Goal: Task Accomplishment & Management: Use online tool/utility

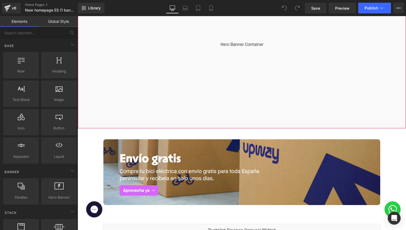
scroll to position [124, 0]
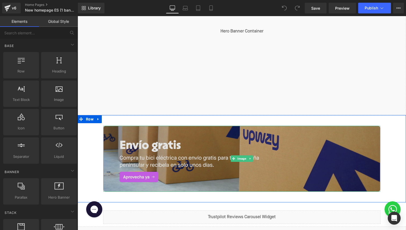
click at [229, 150] on img at bounding box center [241, 159] width 277 height 66
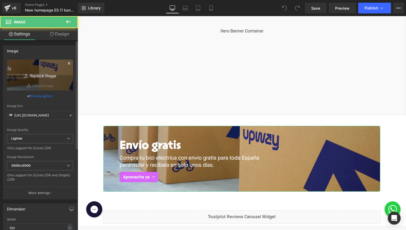
click at [32, 75] on icon "Replace Image" at bounding box center [40, 75] width 43 height 7
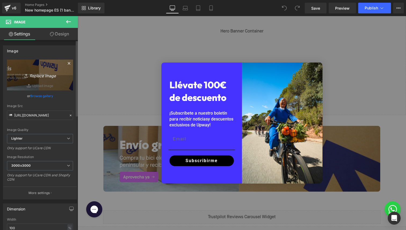
type input "C:\fakepath\financing_DESKTOP_homepage v1.jpg"
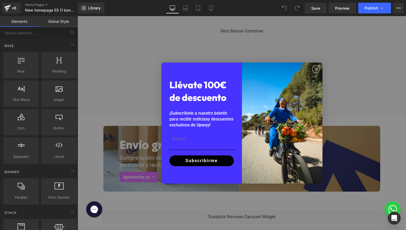
click at [315, 68] on circle "Close dialog" at bounding box center [315, 69] width 6 height 6
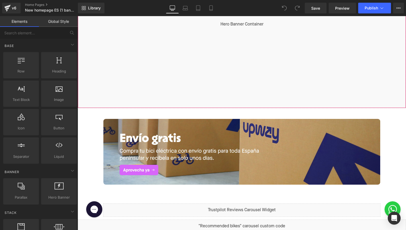
scroll to position [139, 0]
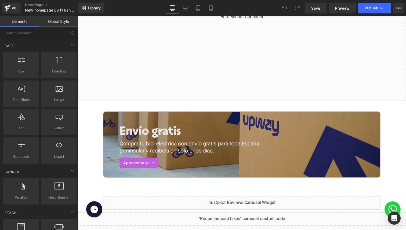
click at [277, 117] on img at bounding box center [241, 145] width 277 height 66
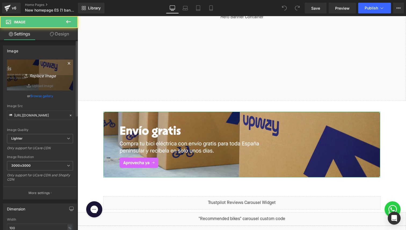
click at [41, 73] on icon "Replace Image" at bounding box center [40, 75] width 43 height 7
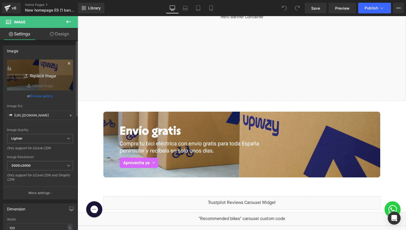
type input "C:\fakepath\financing_DESKTOP_homepage v1.jpg"
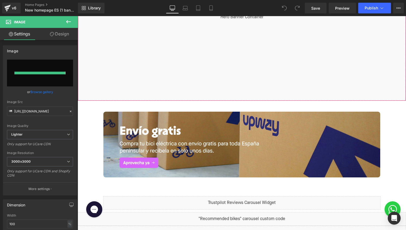
type input "https://ucarecdn.com/9f53de02-cd19-4c1f-8a30-1f29b545aa0e/-/format/auto/-/previ…"
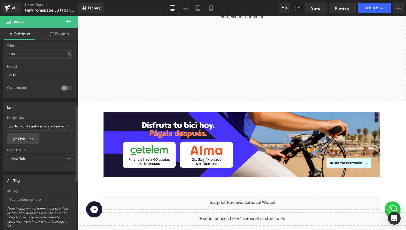
scroll to position [174, 0]
click at [18, 126] on input "/collections/nuestras-bicicletas-electricas" at bounding box center [40, 125] width 66 height 9
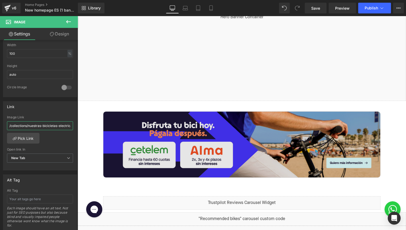
scroll to position [0, 5]
drag, startPoint x: 95, startPoint y: 142, endPoint x: 117, endPoint y: 126, distance: 27.5
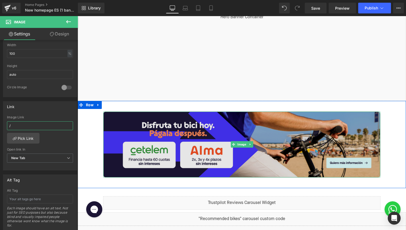
scroll to position [0, 0]
paste input "pages/financiacion"
type input "/pages/financiacion"
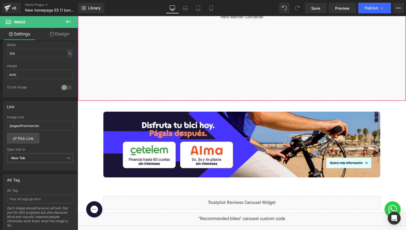
click at [137, 79] on div "Liquid" at bounding box center [242, 16] width 328 height 167
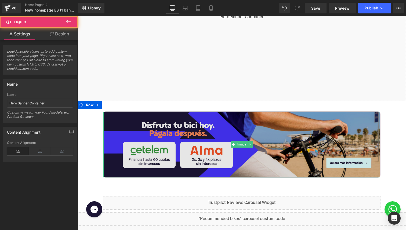
click at [155, 117] on img at bounding box center [241, 145] width 277 height 66
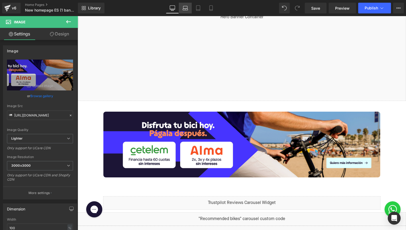
click at [184, 6] on icon at bounding box center [184, 7] width 5 height 5
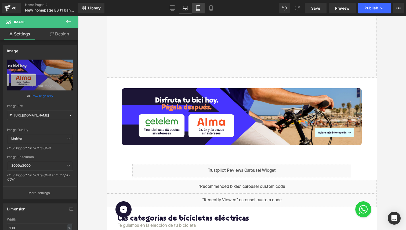
click at [197, 7] on icon at bounding box center [197, 7] width 5 height 5
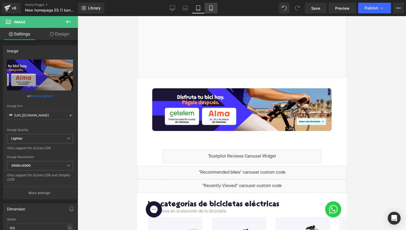
click at [210, 7] on icon at bounding box center [210, 7] width 5 height 5
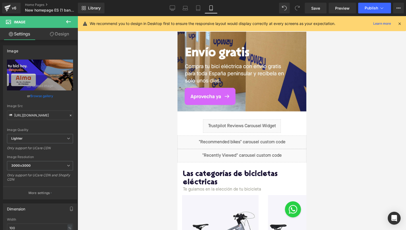
scroll to position [173, 0]
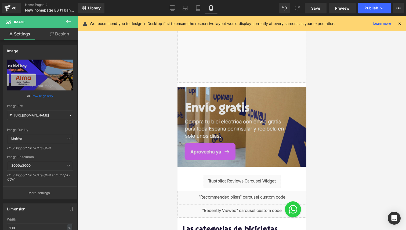
click at [235, 115] on img at bounding box center [241, 127] width 129 height 80
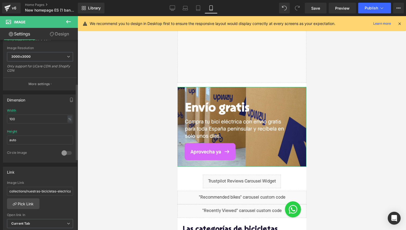
scroll to position [111, 0]
click at [19, 191] on input "collections/nuestras-bicicletas-electricas" at bounding box center [40, 189] width 66 height 9
type input "pages/financiacion"
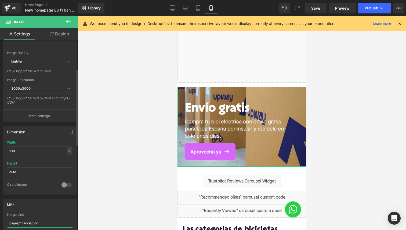
scroll to position [0, 0]
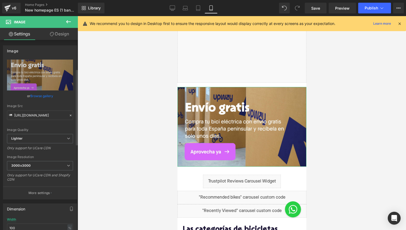
type input "https://ucarecdn.com/ab17dd02-7709-484a-8827-3881afa04715/-/format/auto/-/previ…"
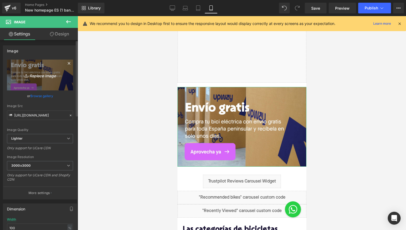
type input "pages/financiacion"
click at [44, 72] on icon "Replace Image" at bounding box center [40, 75] width 43 height 7
type input "C:\fakepath\moble banner ES financing.jpg"
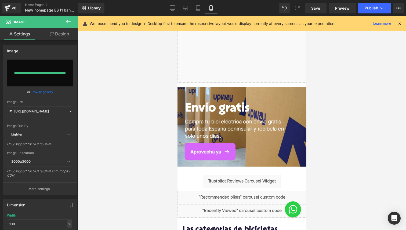
type input "https://ucarecdn.com/cc847ca5-56e0-4a06-8410-daf94382764c/-/format/auto/-/previ…"
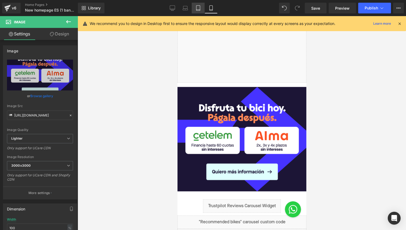
click at [200, 10] on icon at bounding box center [197, 7] width 5 height 5
type input "auto"
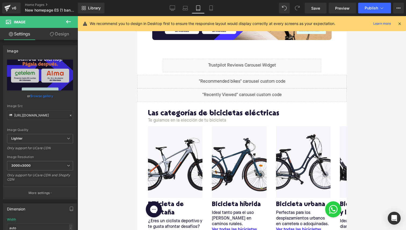
scroll to position [188, 0]
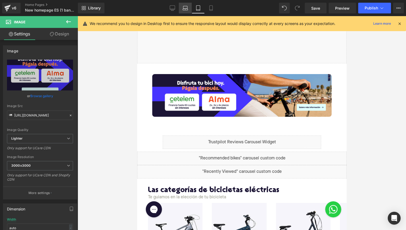
click at [183, 8] on icon at bounding box center [184, 7] width 5 height 5
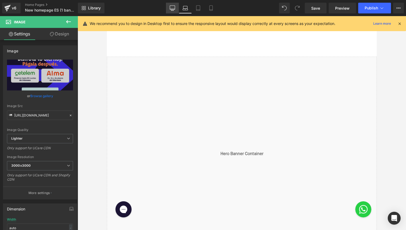
click at [167, 8] on link "Desktop" at bounding box center [172, 8] width 13 height 11
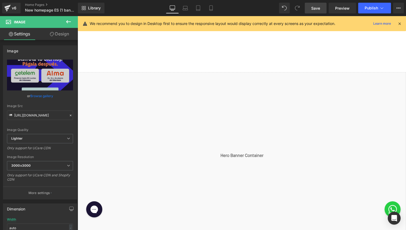
click at [312, 9] on span "Save" at bounding box center [315, 8] width 9 height 6
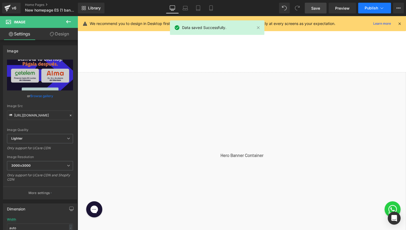
click at [365, 7] on span "Publish" at bounding box center [370, 8] width 13 height 4
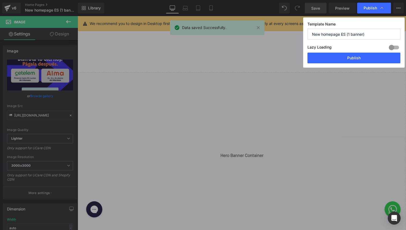
click at [334, 65] on div "Template Name New homepage ES (1 banner) Lazy Loading Build Upgrade plan to unl…" at bounding box center [353, 42] width 101 height 50
click at [336, 60] on button "Publish" at bounding box center [353, 58] width 93 height 11
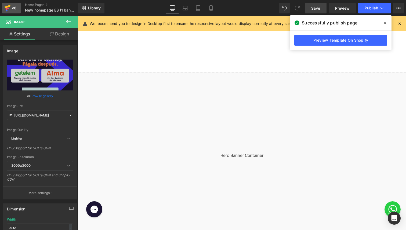
click at [6, 10] on icon at bounding box center [7, 7] width 6 height 13
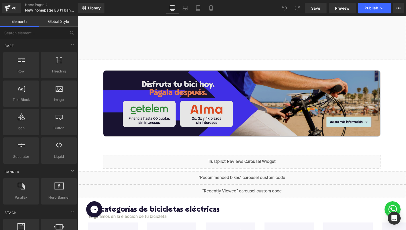
scroll to position [204, 0]
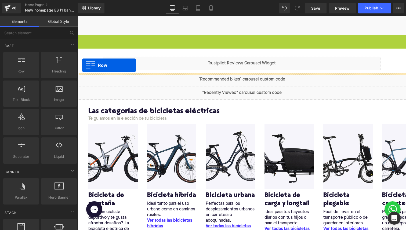
drag, startPoint x: 82, startPoint y: 38, endPoint x: 82, endPoint y: 65, distance: 27.4
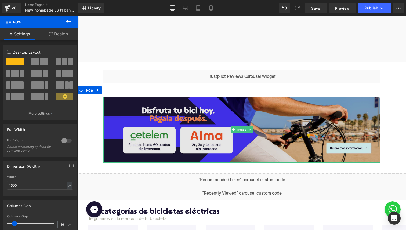
scroll to position [167, 0]
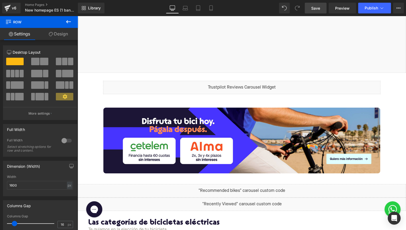
click at [312, 11] on link "Save" at bounding box center [315, 8] width 22 height 11
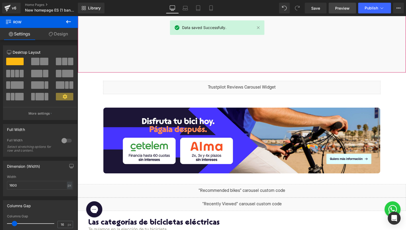
click at [344, 10] on span "Preview" at bounding box center [342, 8] width 14 height 6
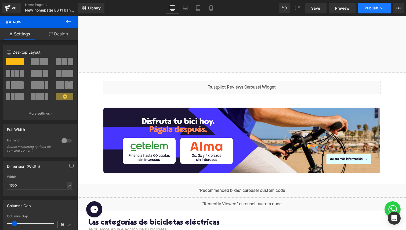
click at [368, 9] on span "Publish" at bounding box center [370, 8] width 13 height 4
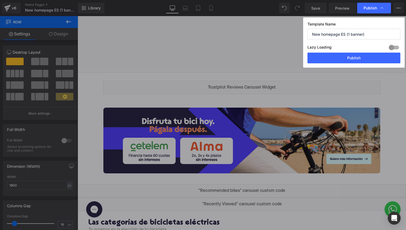
click at [343, 64] on div "Template Name New homepage ES (1 banner) Lazy Loading Build Upgrade plan to unl…" at bounding box center [353, 42] width 101 height 50
click at [346, 55] on button "Publish" at bounding box center [353, 58] width 93 height 11
